Goal: Task Accomplishment & Management: Manage account settings

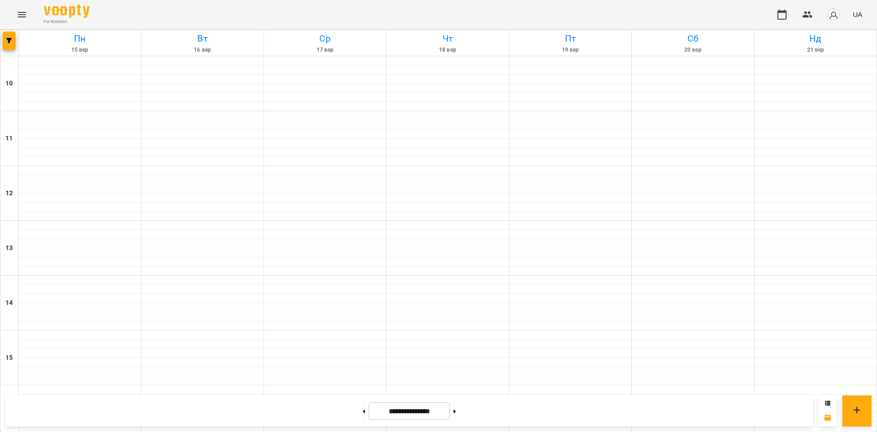
scroll to position [365, 0]
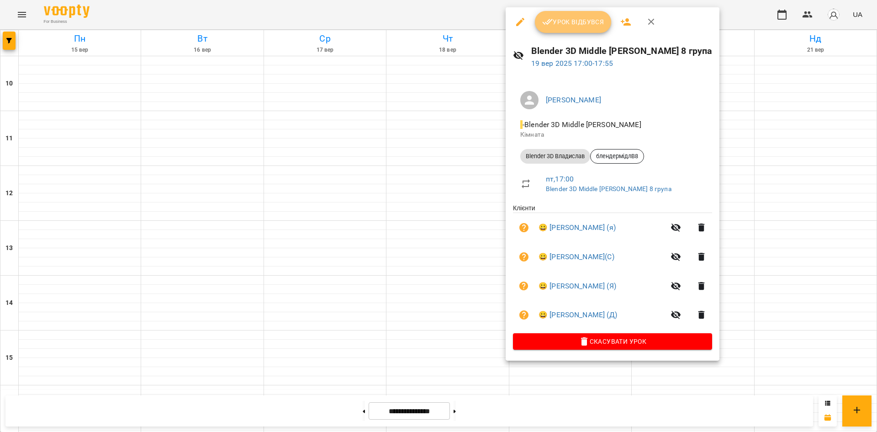
click at [542, 21] on icon "button" at bounding box center [547, 21] width 11 height 11
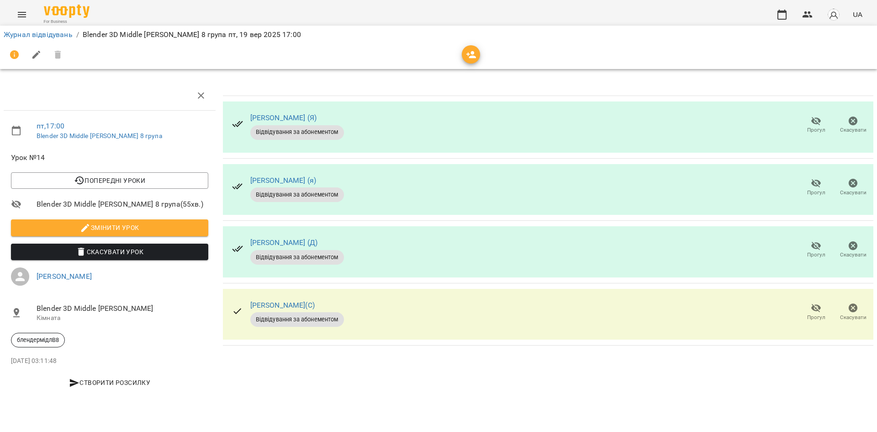
click at [813, 123] on icon "button" at bounding box center [816, 121] width 10 height 9
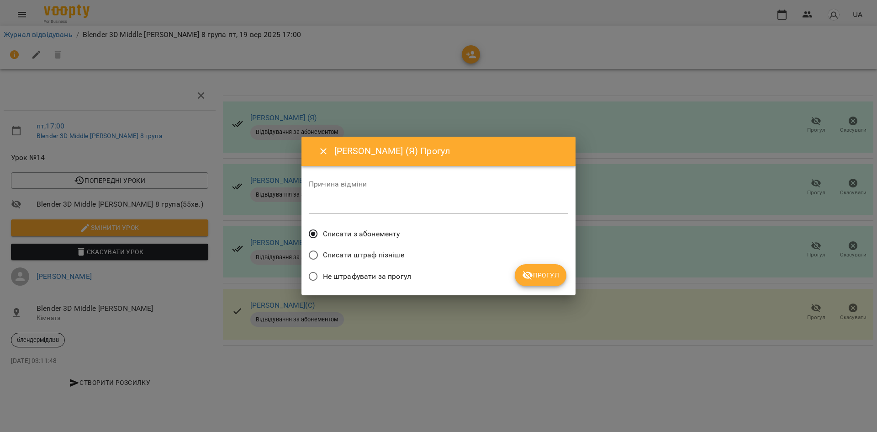
click at [377, 223] on div "Причина відміни *" at bounding box center [438, 198] width 259 height 51
click at [524, 273] on icon "submit" at bounding box center [527, 274] width 11 height 11
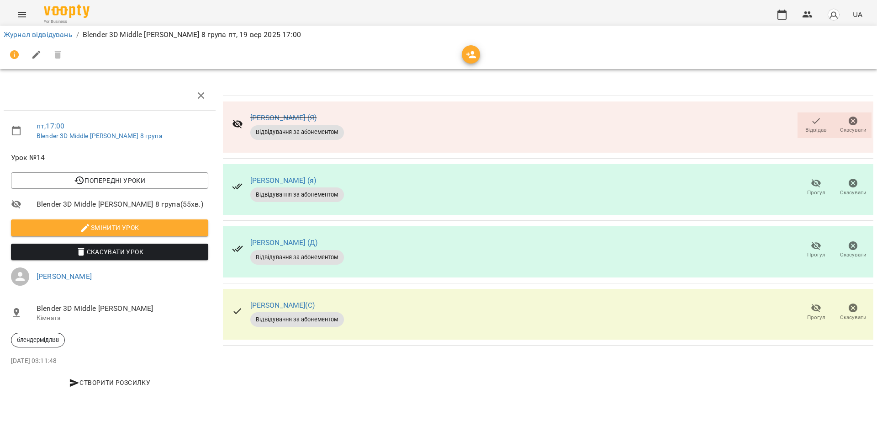
click at [802, 249] on button "Прогул" at bounding box center [815, 250] width 37 height 26
click at [801, 256] on button "Прогул" at bounding box center [815, 250] width 37 height 26
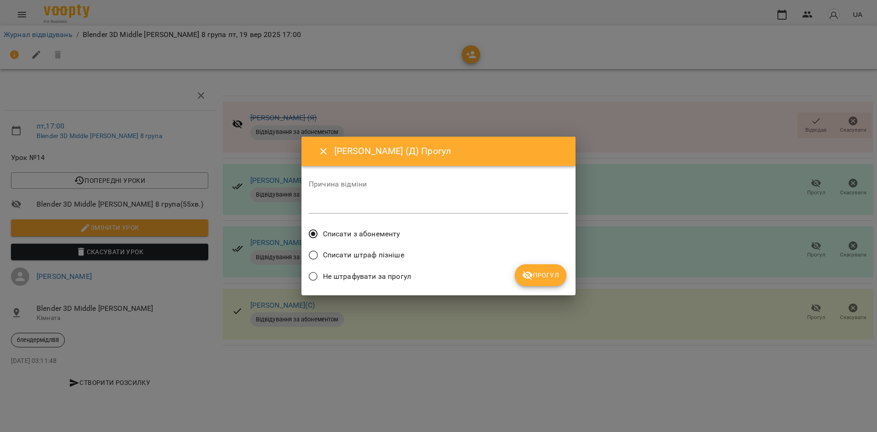
click at [533, 269] on button "Прогул" at bounding box center [541, 275] width 52 height 22
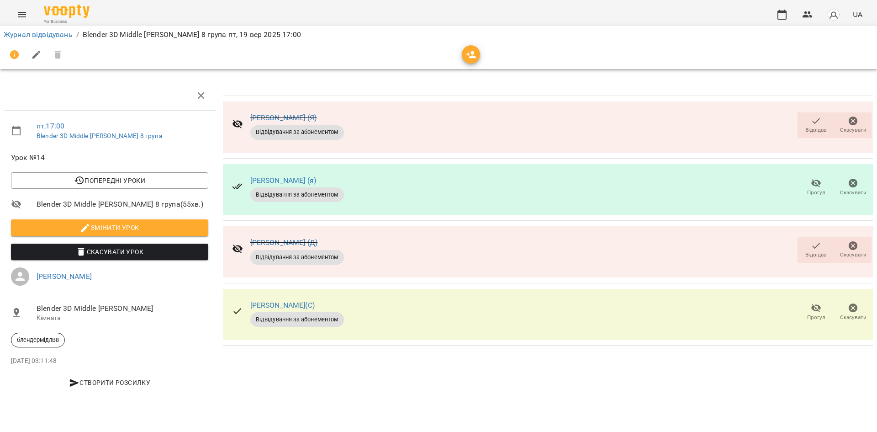
click at [801, 177] on button "Прогул" at bounding box center [815, 187] width 37 height 26
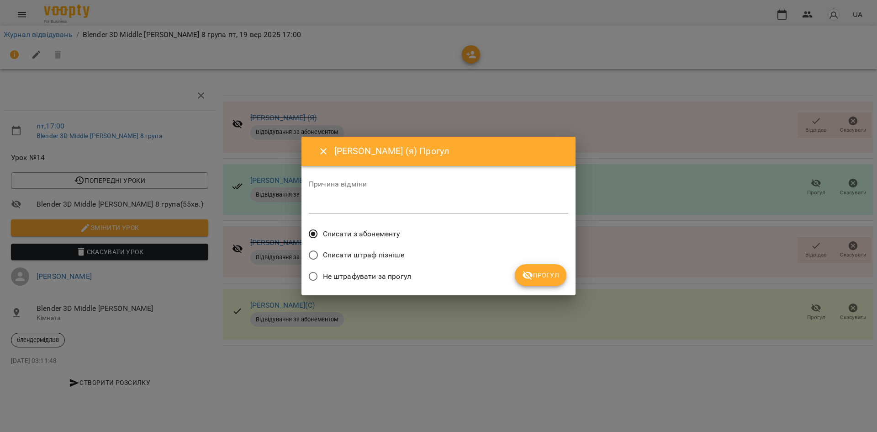
click at [527, 290] on div "[PERSON_NAME] (я) Прогул Причина відміни * Списати з абонементу Списати штраф п…" at bounding box center [438, 216] width 274 height 158
click at [536, 276] on span "Прогул" at bounding box center [540, 274] width 37 height 11
